Goal: Information Seeking & Learning: Learn about a topic

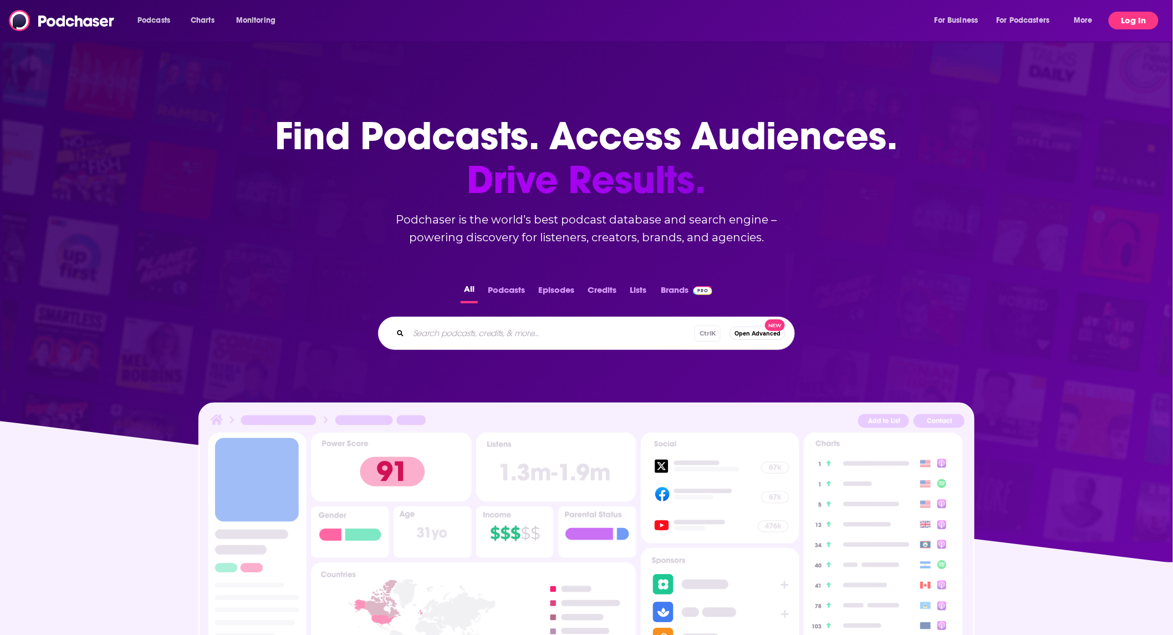
click at [1129, 20] on button "Log In" at bounding box center [1134, 21] width 50 height 18
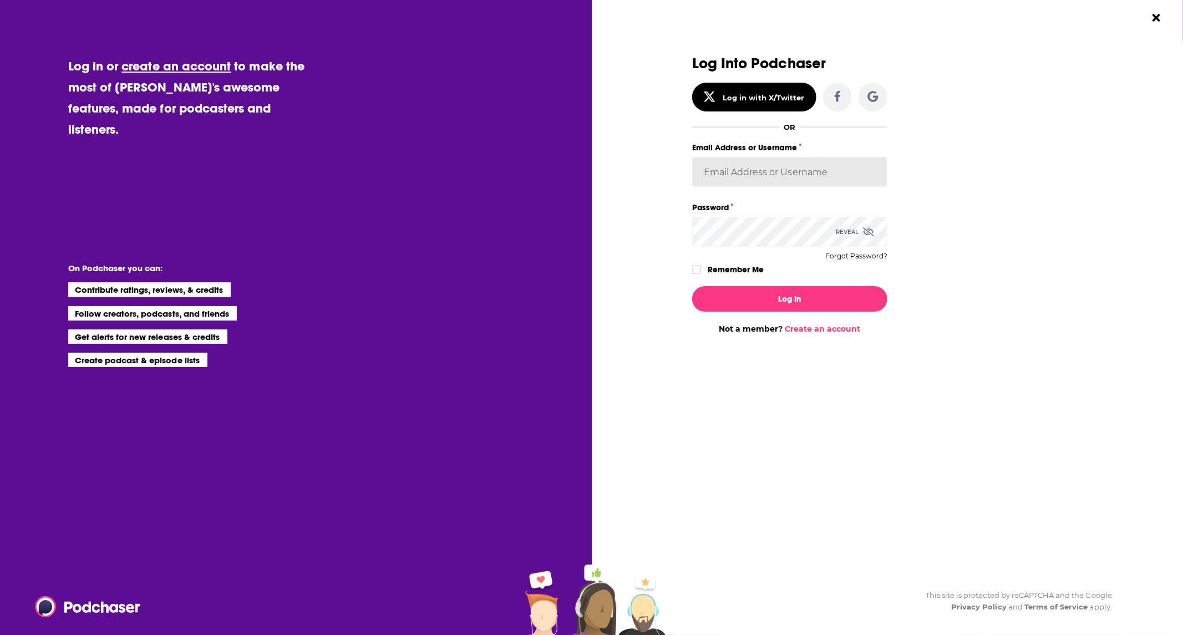
click at [747, 175] on input "Email Address or Username" at bounding box center [789, 172] width 195 height 30
type input "[EMAIL_ADDRESS][DOMAIN_NAME]"
click at [827, 305] on button "Log In" at bounding box center [789, 299] width 195 height 26
click at [692, 286] on button "Log In" at bounding box center [789, 299] width 195 height 26
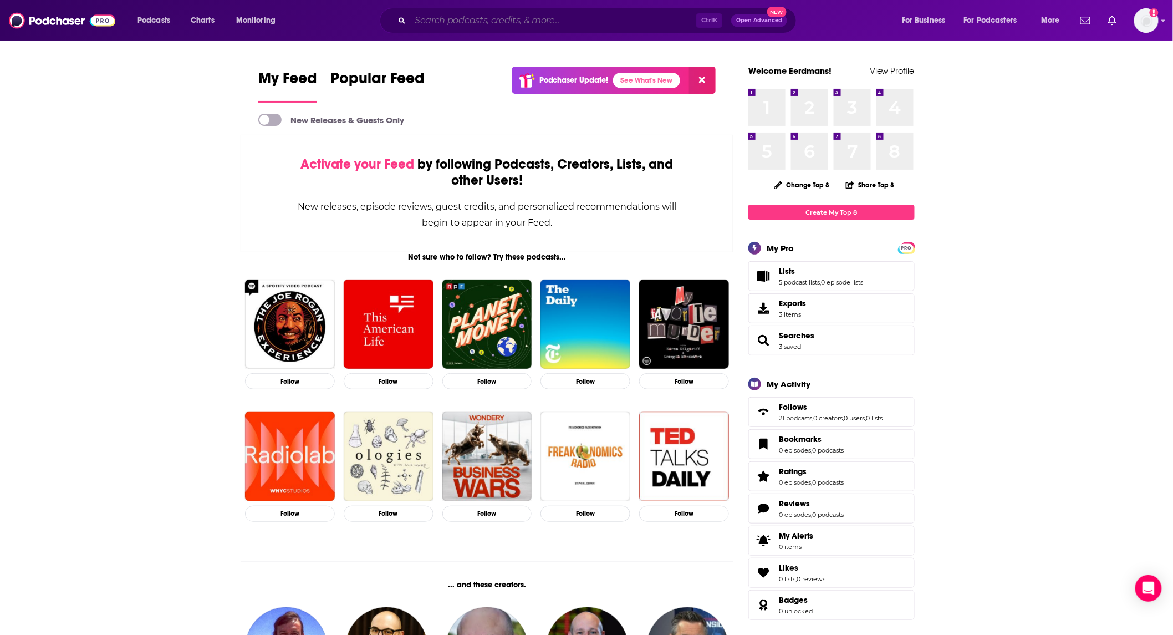
click at [530, 22] on input "Search podcasts, credits, & more..." at bounding box center [553, 21] width 286 height 18
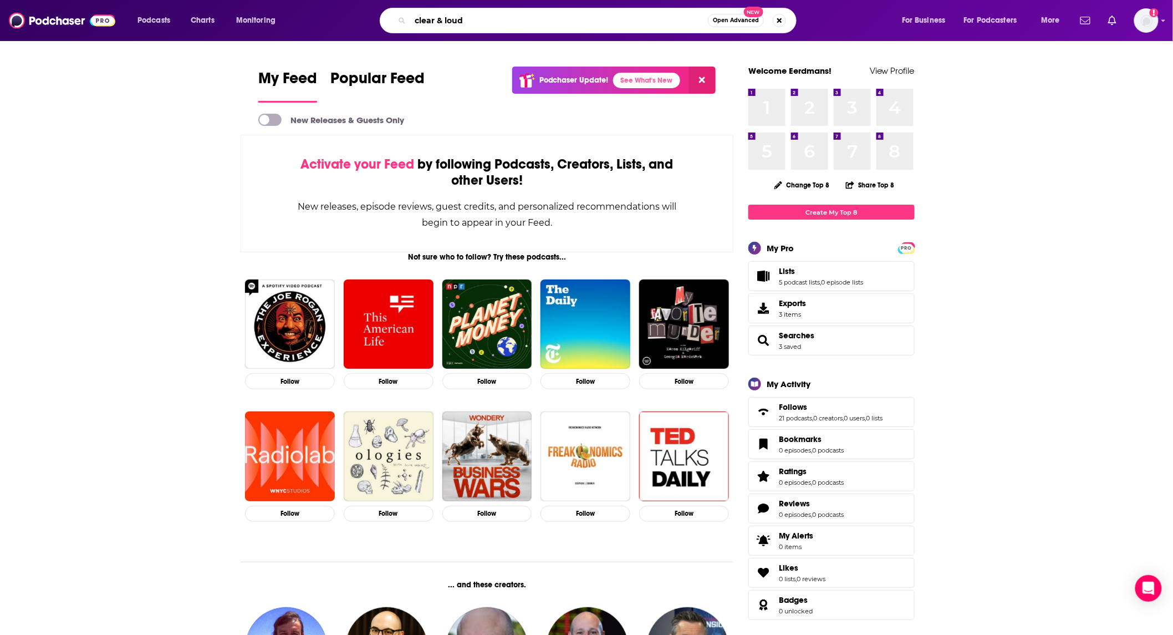
type input "clear & loud"
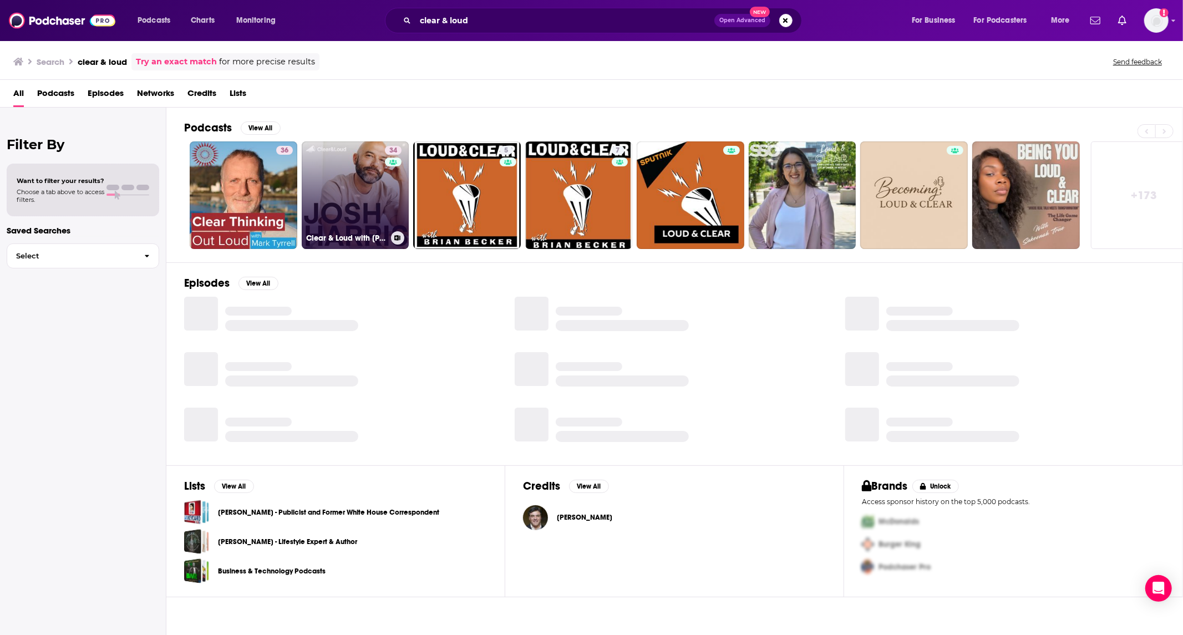
click at [339, 210] on link "34 Clear & Loud with [PERSON_NAME]" at bounding box center [356, 195] width 108 height 108
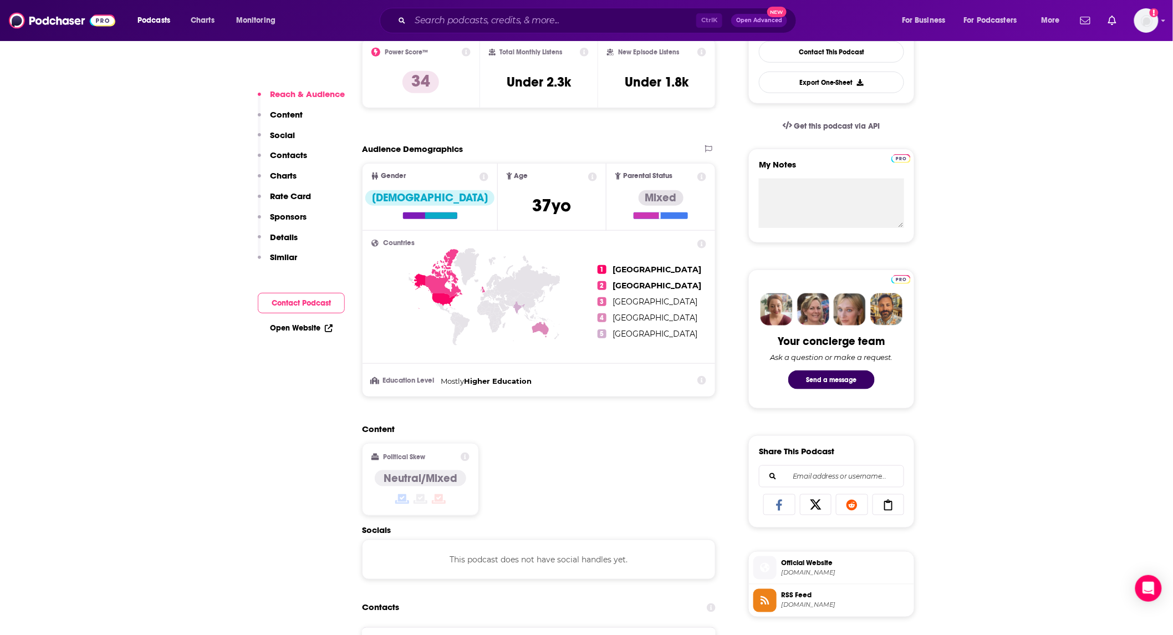
scroll to position [492, 0]
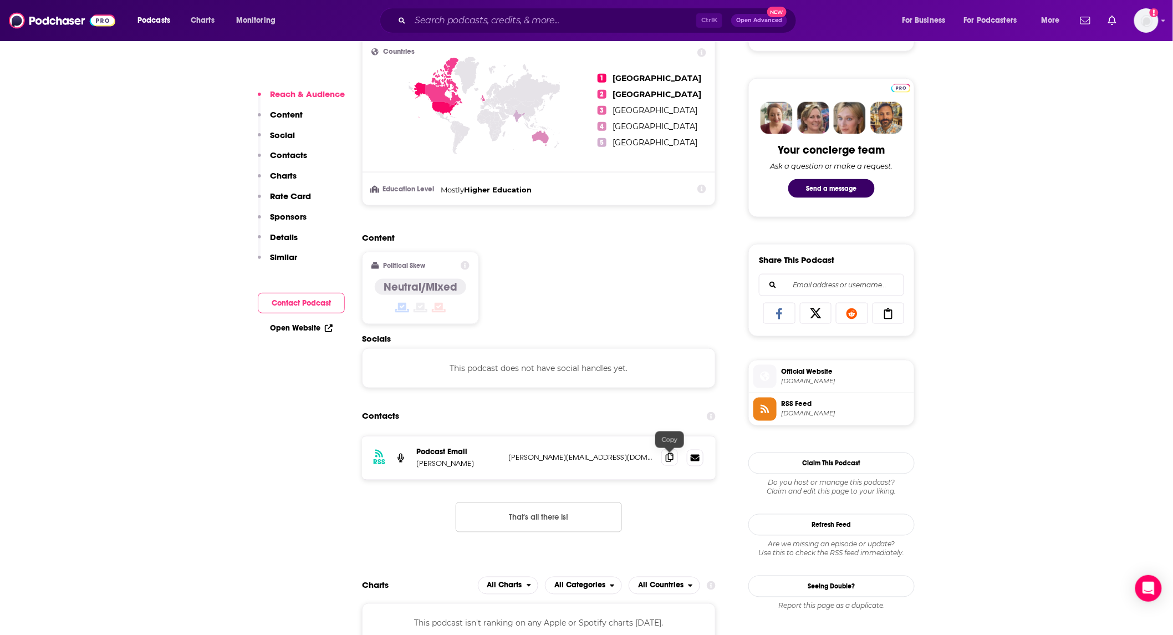
click at [668, 462] on icon at bounding box center [670, 457] width 8 height 9
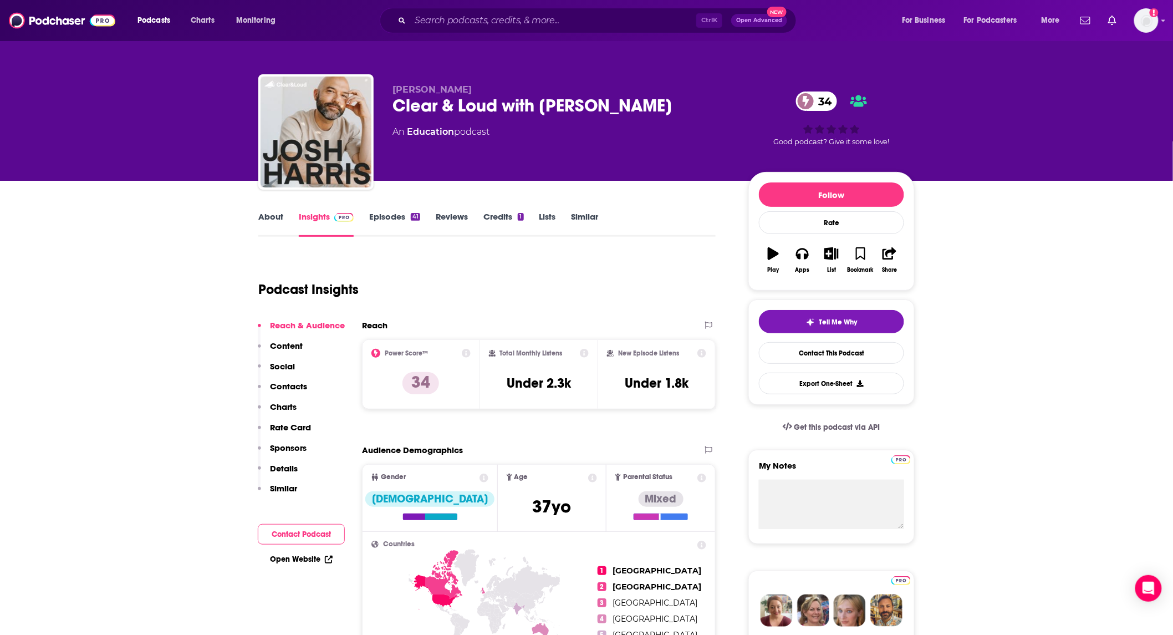
click at [378, 222] on link "Episodes 41" at bounding box center [394, 224] width 51 height 26
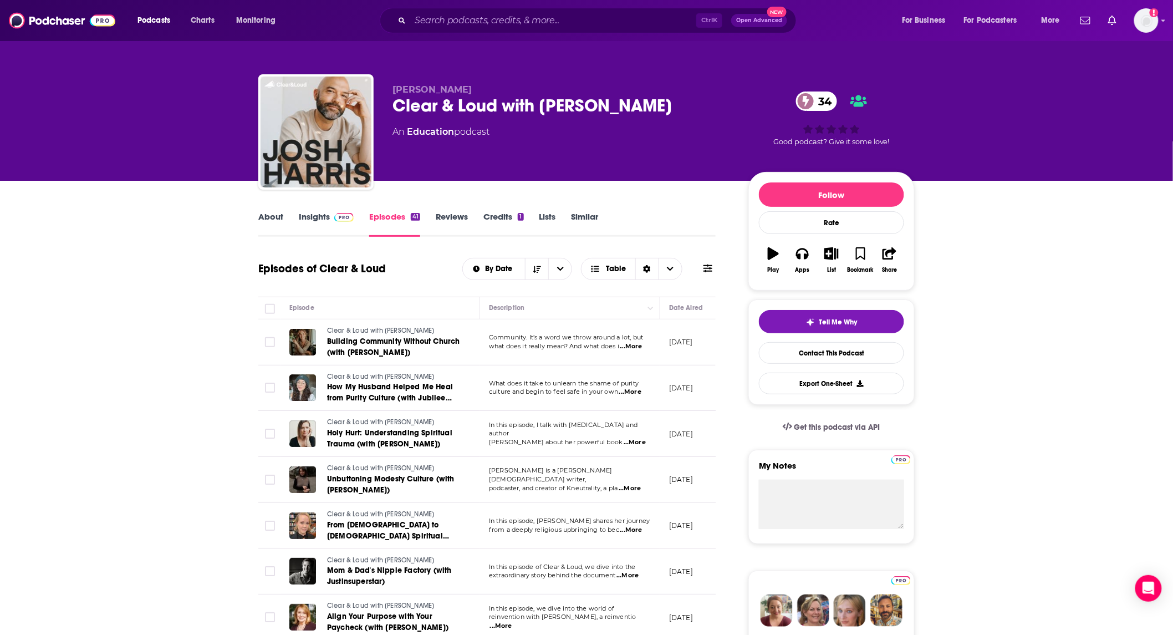
click at [638, 577] on span "...More" at bounding box center [628, 575] width 22 height 9
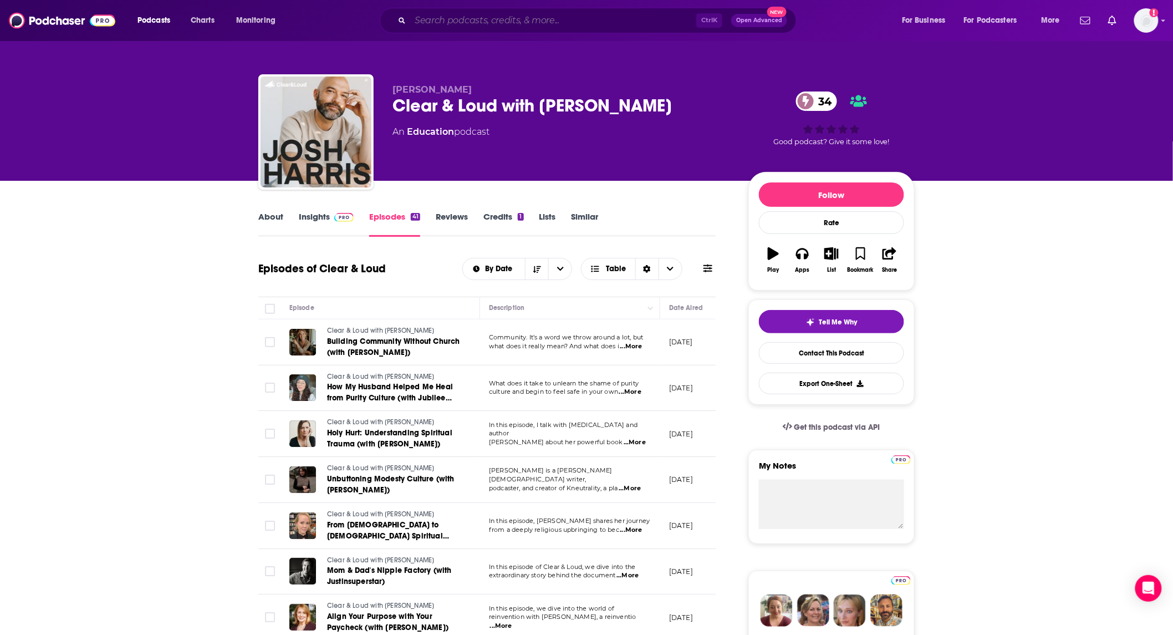
click at [566, 23] on input "Search podcasts, credits, & more..." at bounding box center [553, 21] width 286 height 18
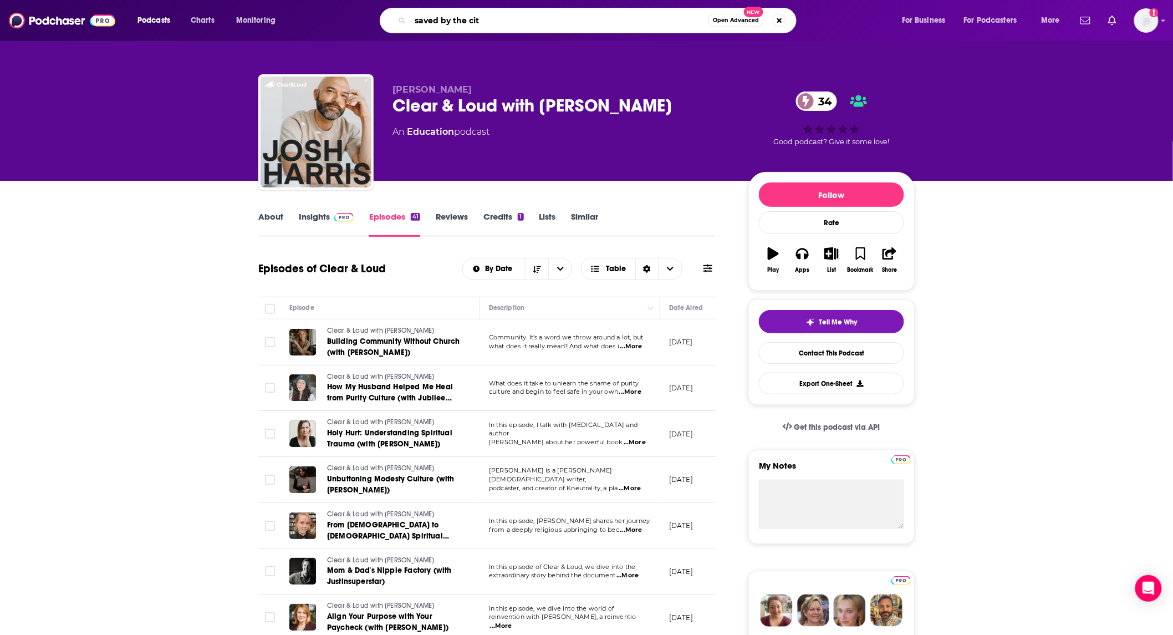
type input "saved by the city"
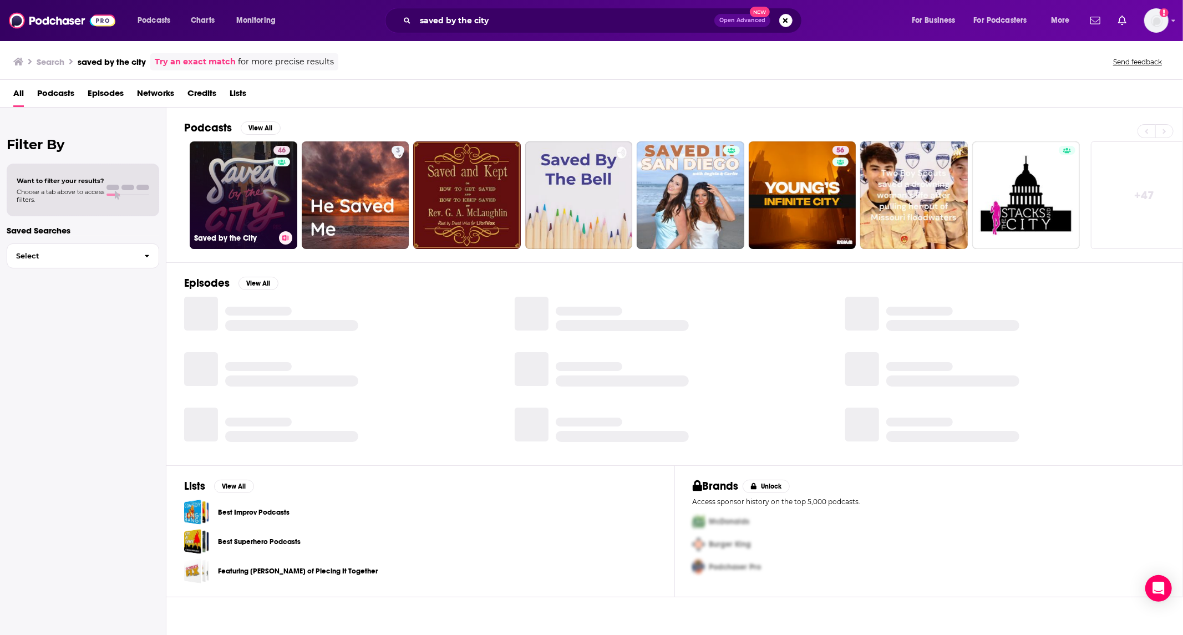
click at [239, 172] on link "46 Saved by the City" at bounding box center [244, 195] width 108 height 108
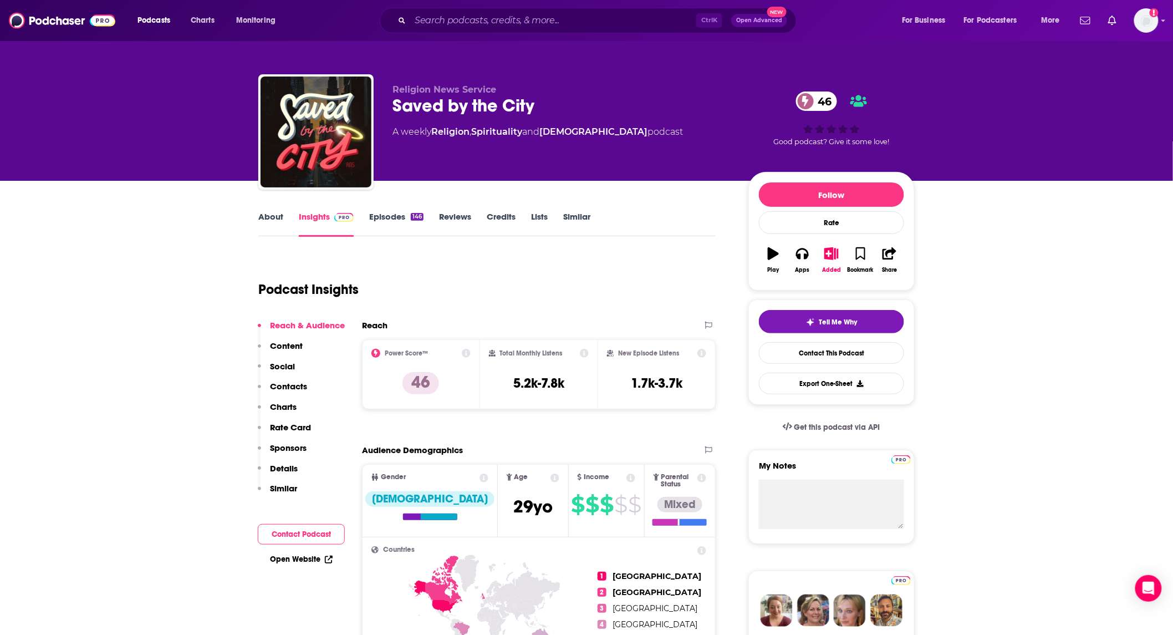
click at [273, 217] on link "About" at bounding box center [270, 224] width 25 height 26
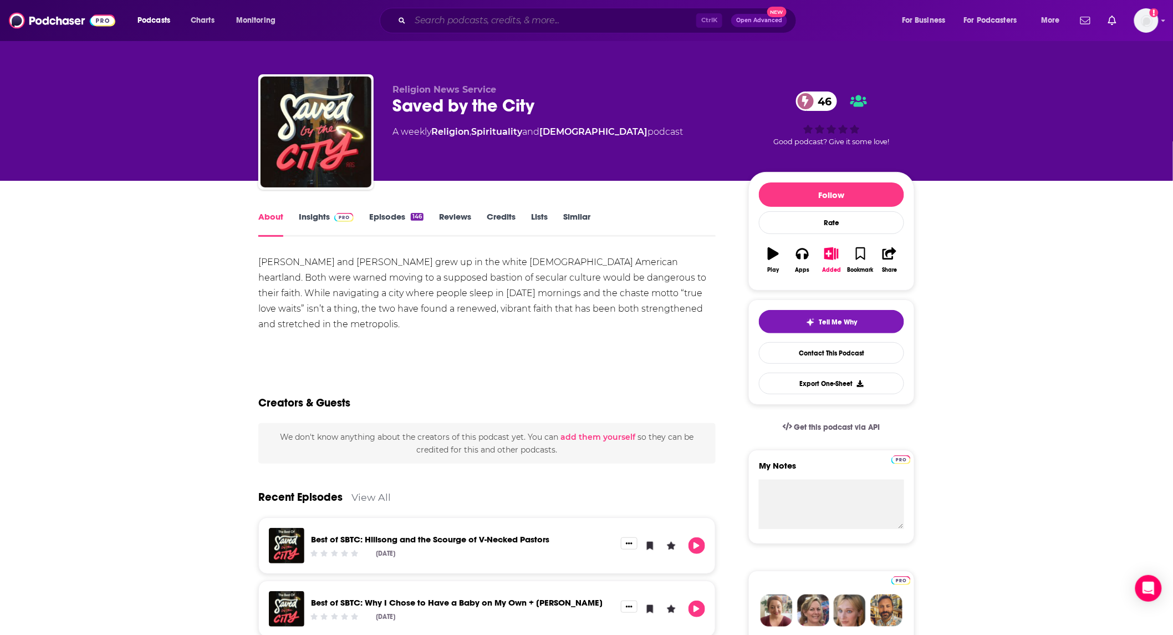
click at [531, 18] on input "Search podcasts, credits, & more..." at bounding box center [553, 21] width 286 height 18
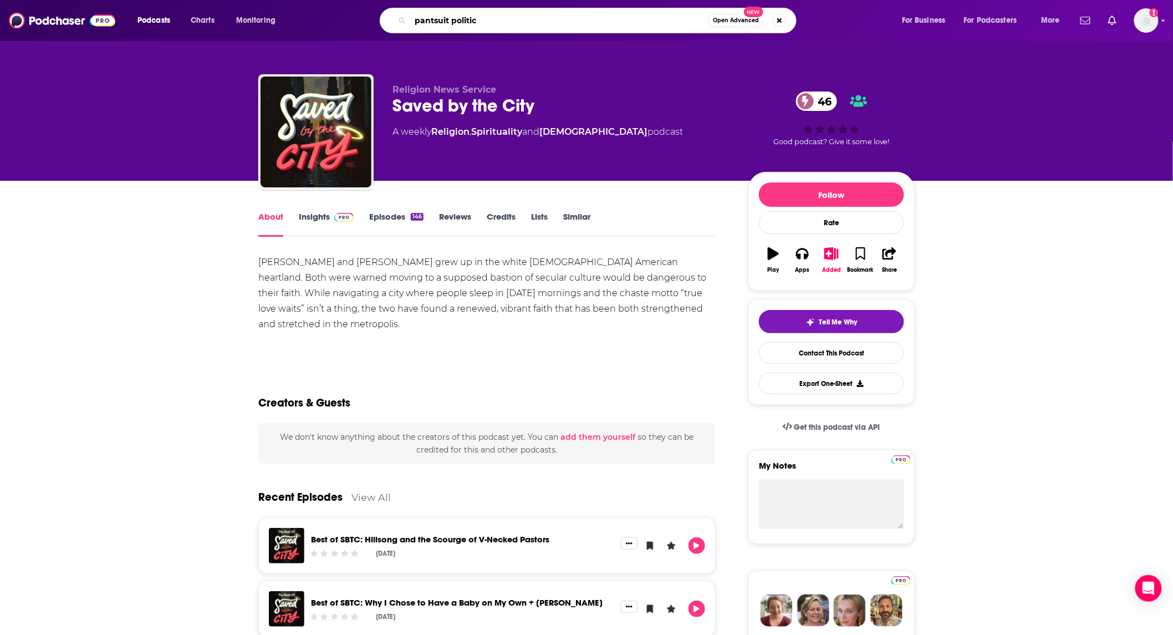
type input "pantsuit politics"
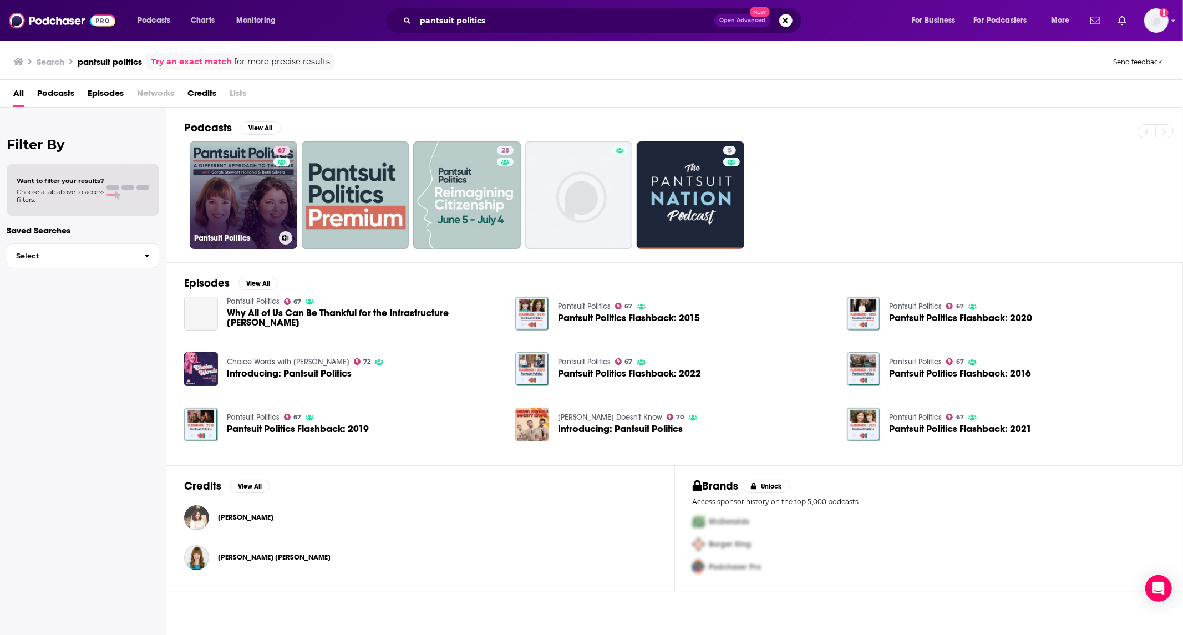
click at [211, 184] on link "67 Pantsuit Politics" at bounding box center [244, 195] width 108 height 108
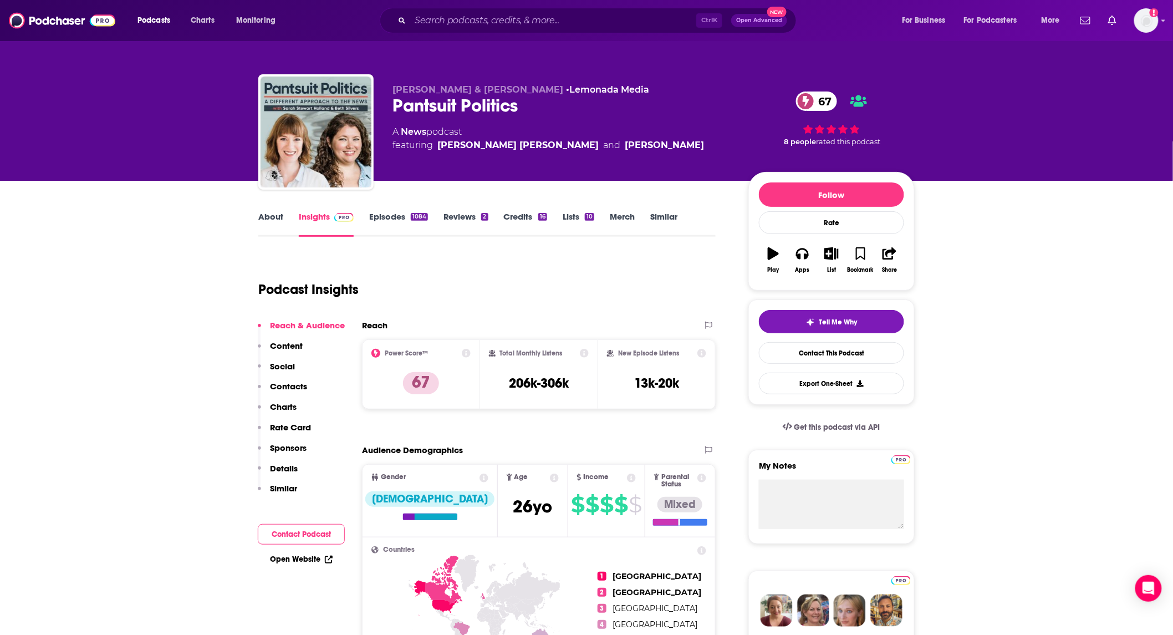
click at [269, 212] on link "About" at bounding box center [270, 224] width 25 height 26
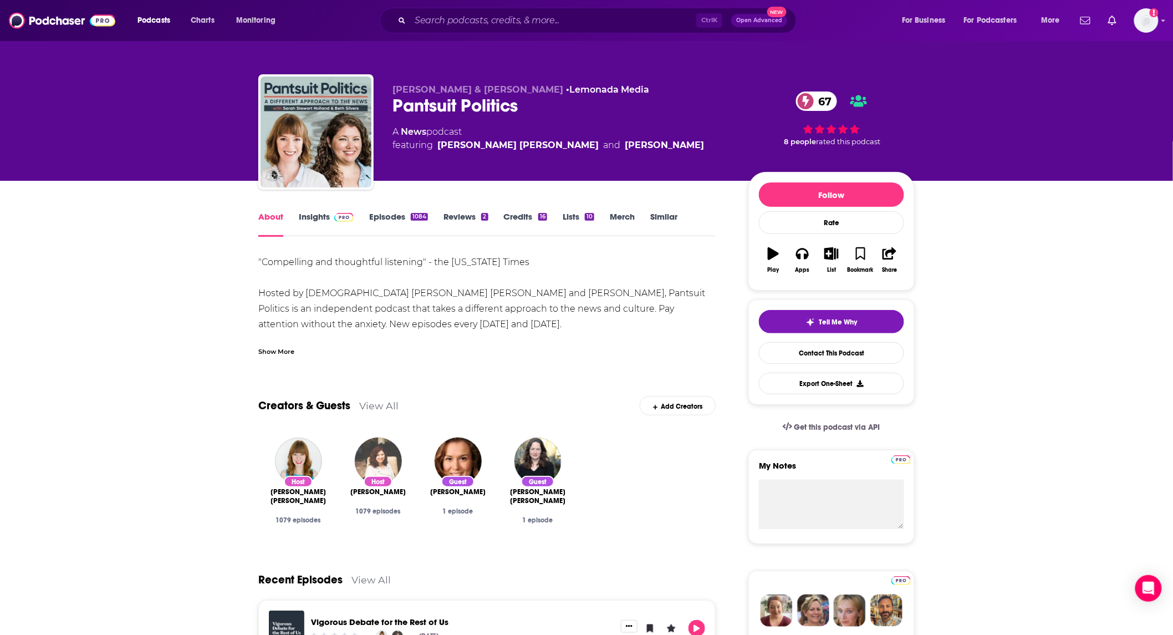
click at [283, 349] on div "Show More" at bounding box center [276, 350] width 36 height 11
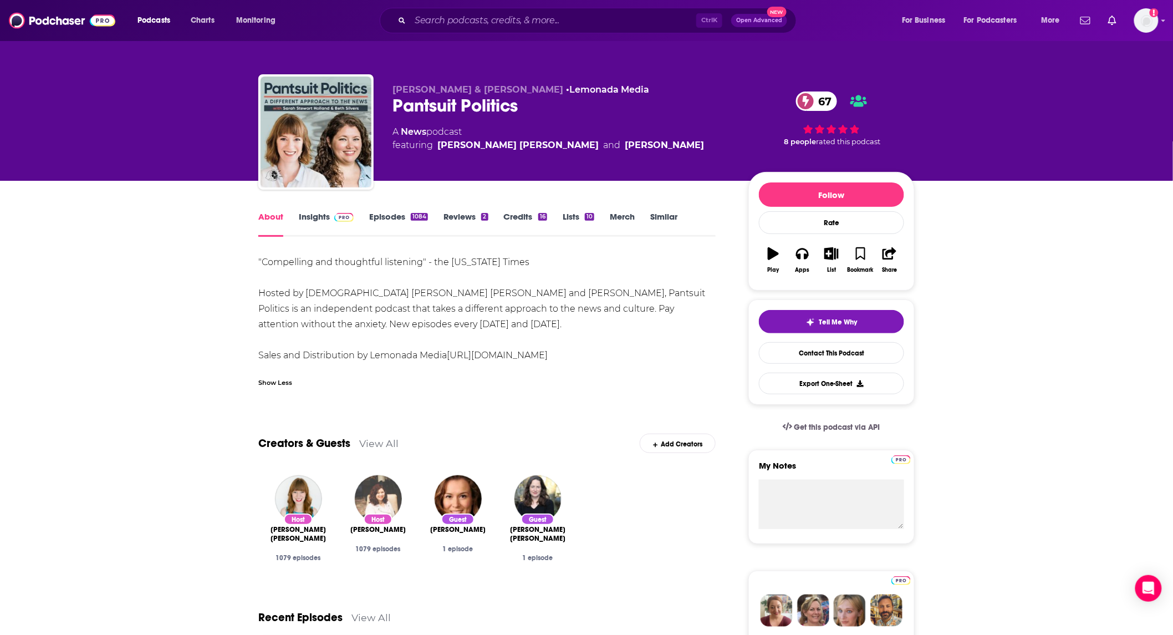
click at [386, 211] on link "Episodes 1084" at bounding box center [398, 224] width 59 height 26
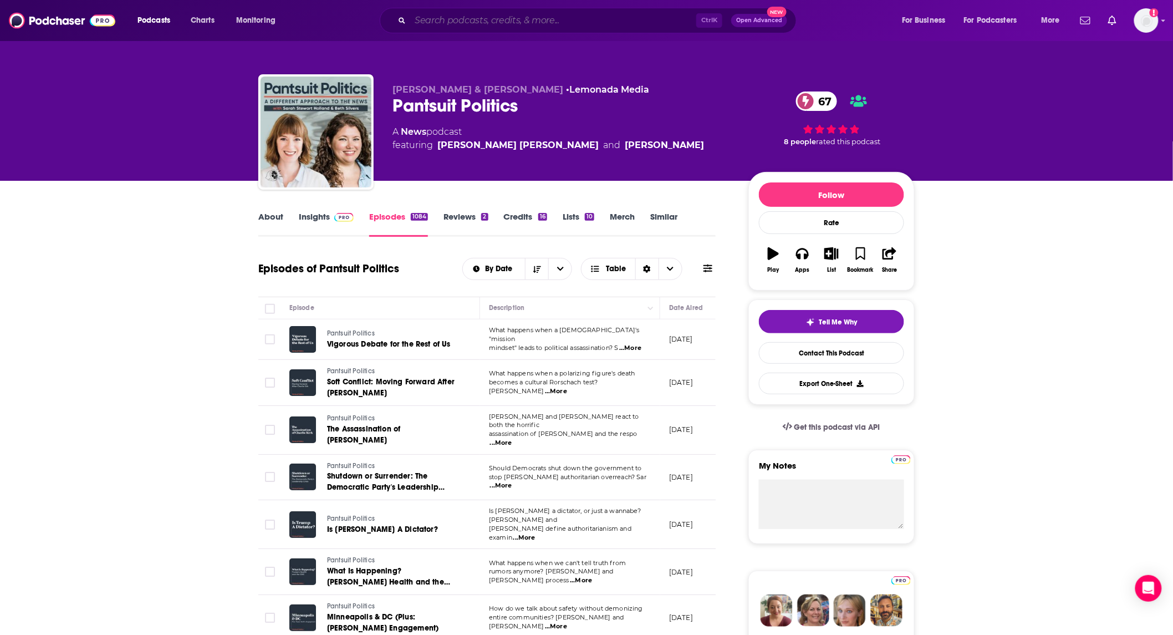
click at [515, 23] on input "Search podcasts, credits, & more..." at bounding box center [553, 21] width 286 height 18
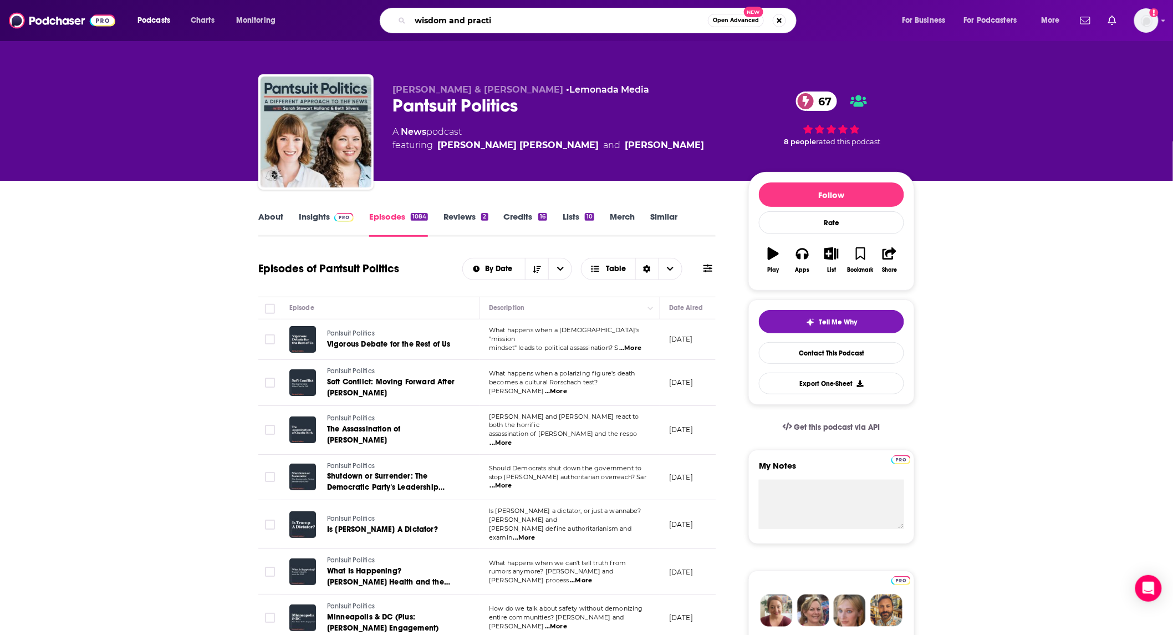
type input "wisdom and practic"
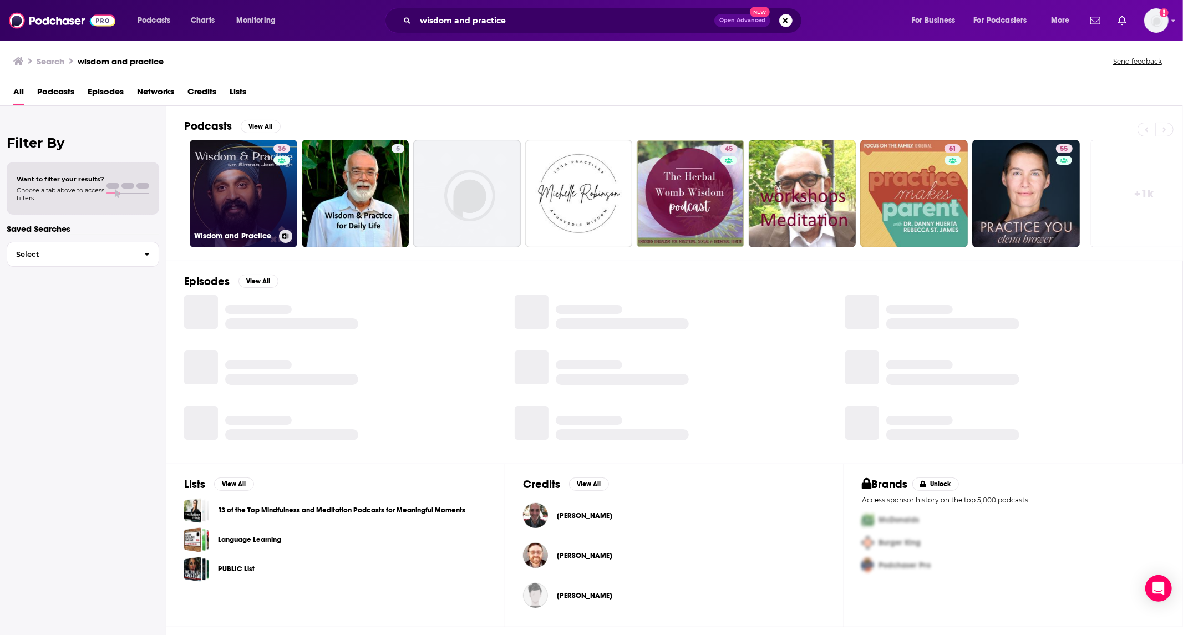
click at [214, 203] on link "36 Wisdom and Practice" at bounding box center [244, 194] width 108 height 108
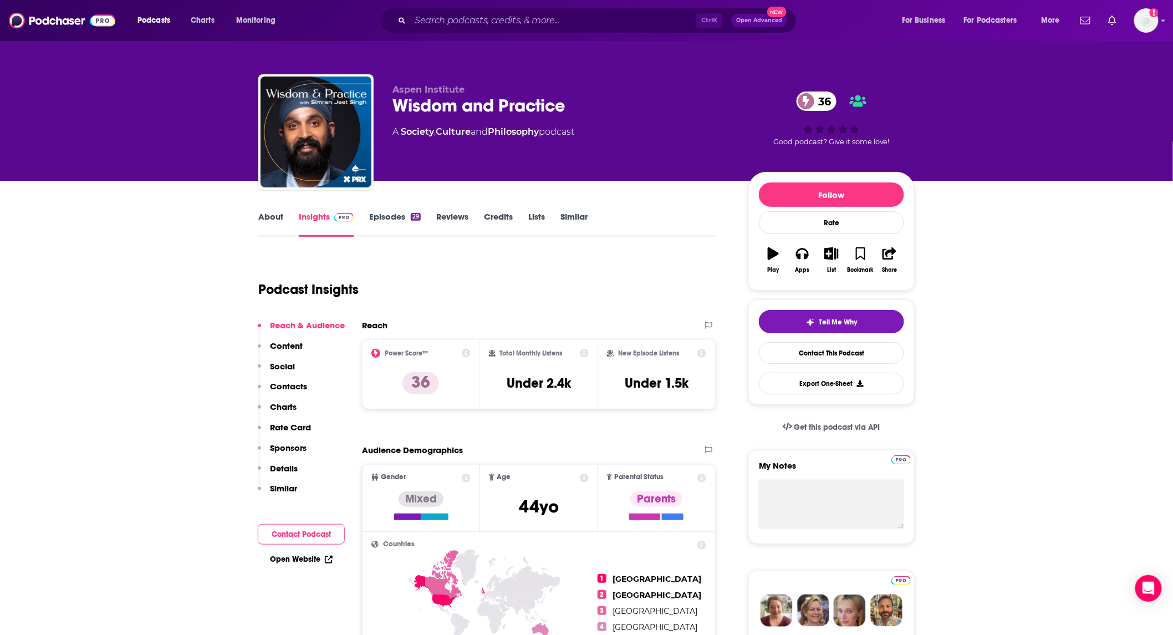
click at [269, 214] on link "About" at bounding box center [270, 224] width 25 height 26
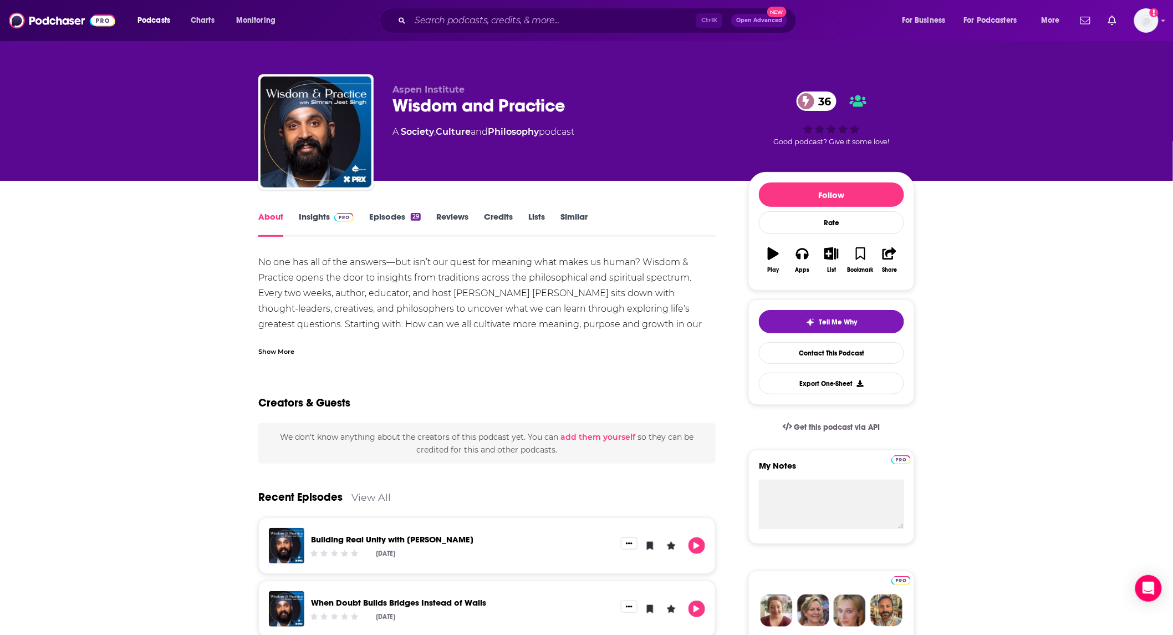
click at [286, 352] on div "Show More" at bounding box center [276, 350] width 36 height 11
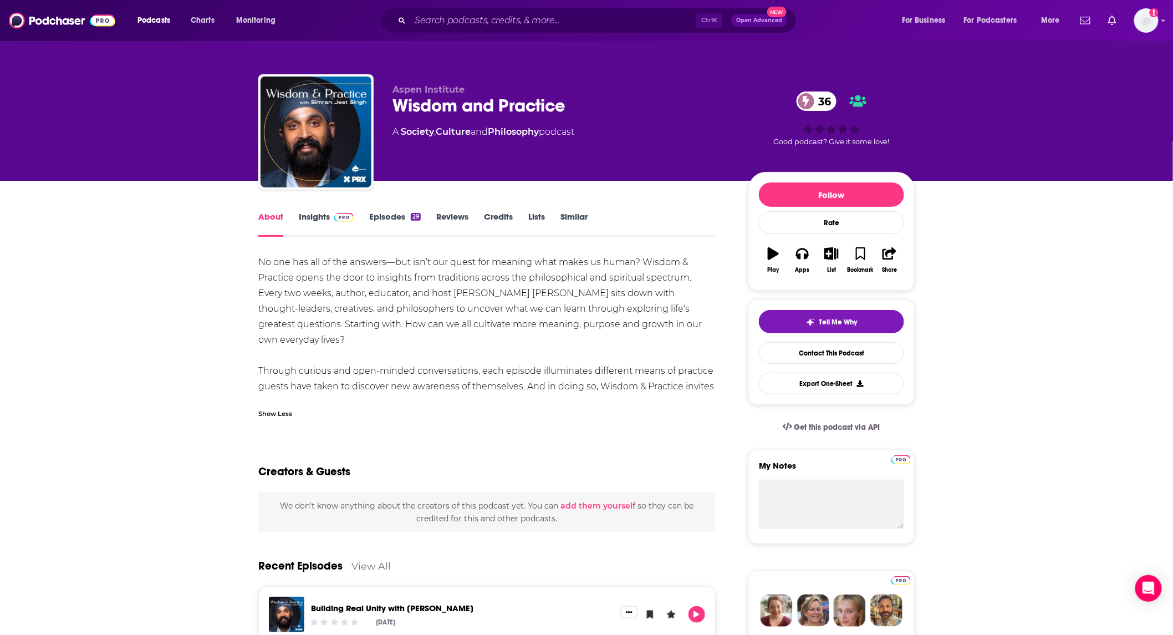
click at [387, 215] on link "Episodes 29" at bounding box center [395, 224] width 52 height 26
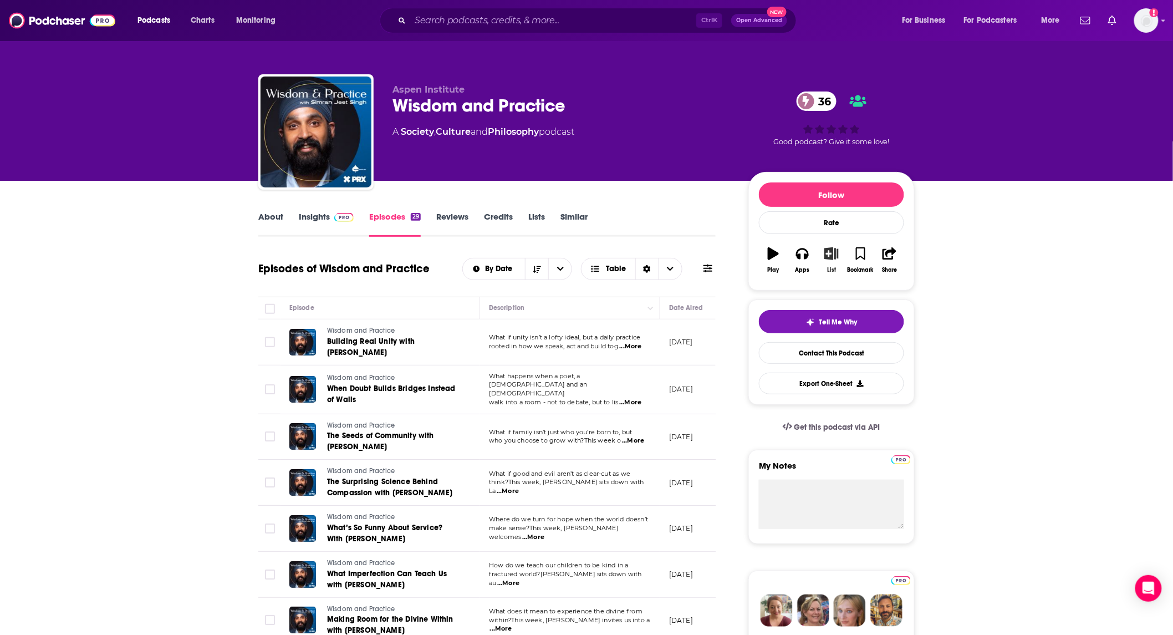
click at [831, 251] on icon "button" at bounding box center [832, 253] width 14 height 12
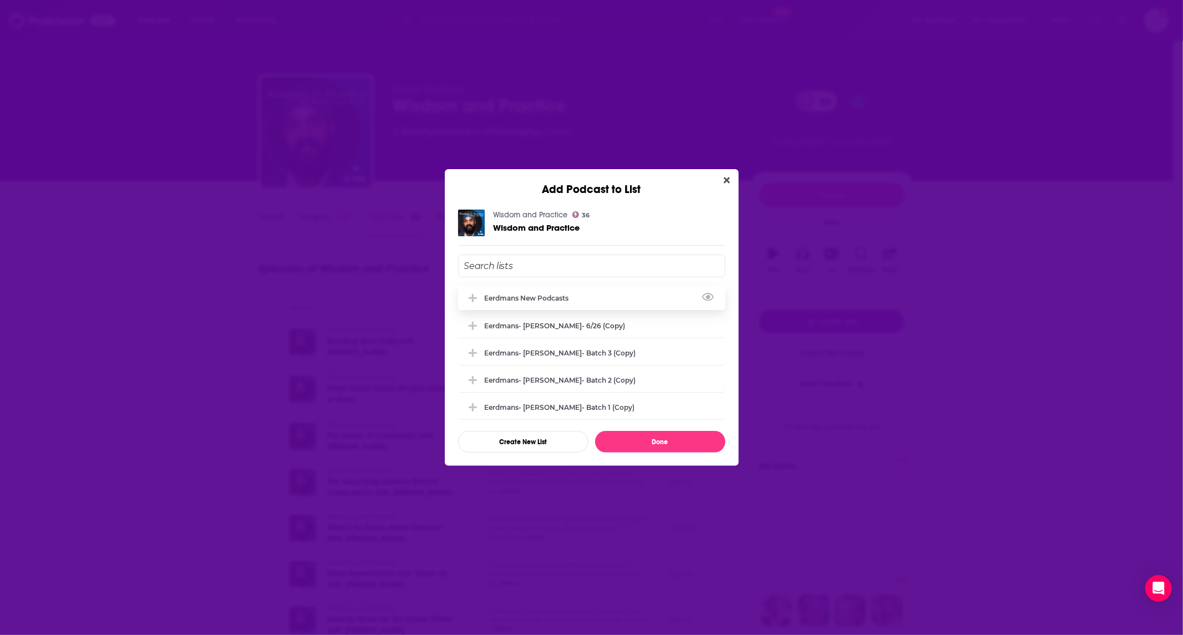
click at [557, 292] on div "Eerdmans new podcasts" at bounding box center [591, 298] width 267 height 24
click at [686, 440] on button "Done" at bounding box center [660, 442] width 130 height 22
